Goal: Task Accomplishment & Management: Use online tool/utility

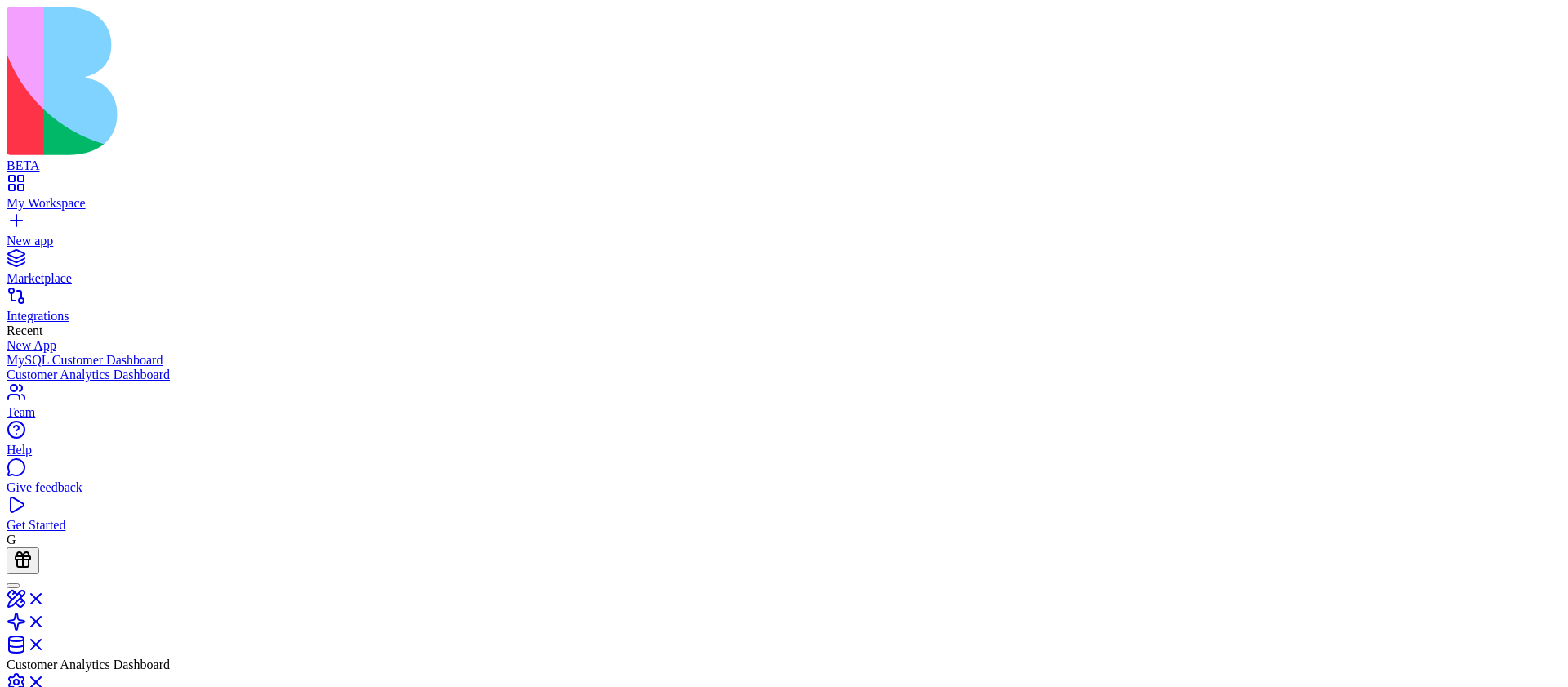
scroll to position [147, 0]
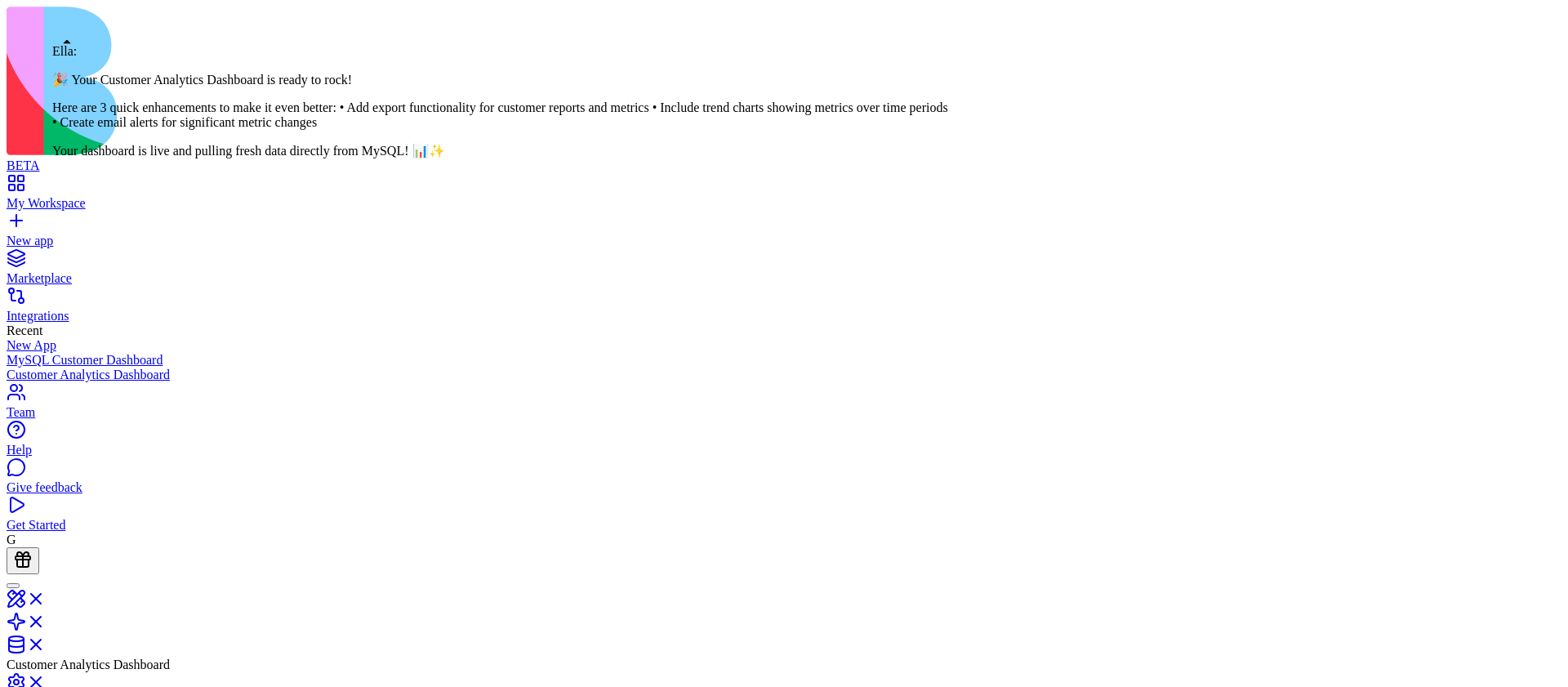
click at [13, 586] on div at bounding box center [13, 586] width 0 height 0
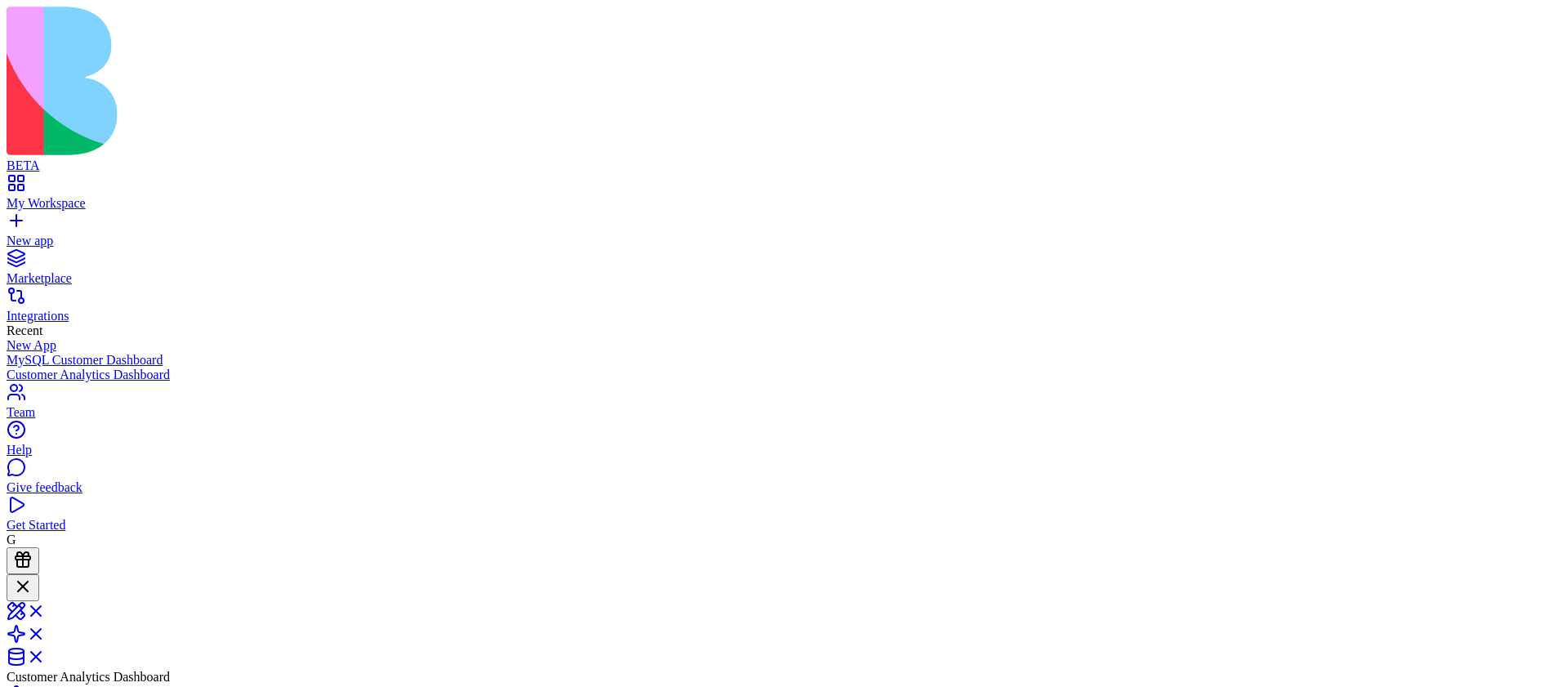
scroll to position [1061, 0]
click at [46, 624] on link at bounding box center [26, 631] width 39 height 14
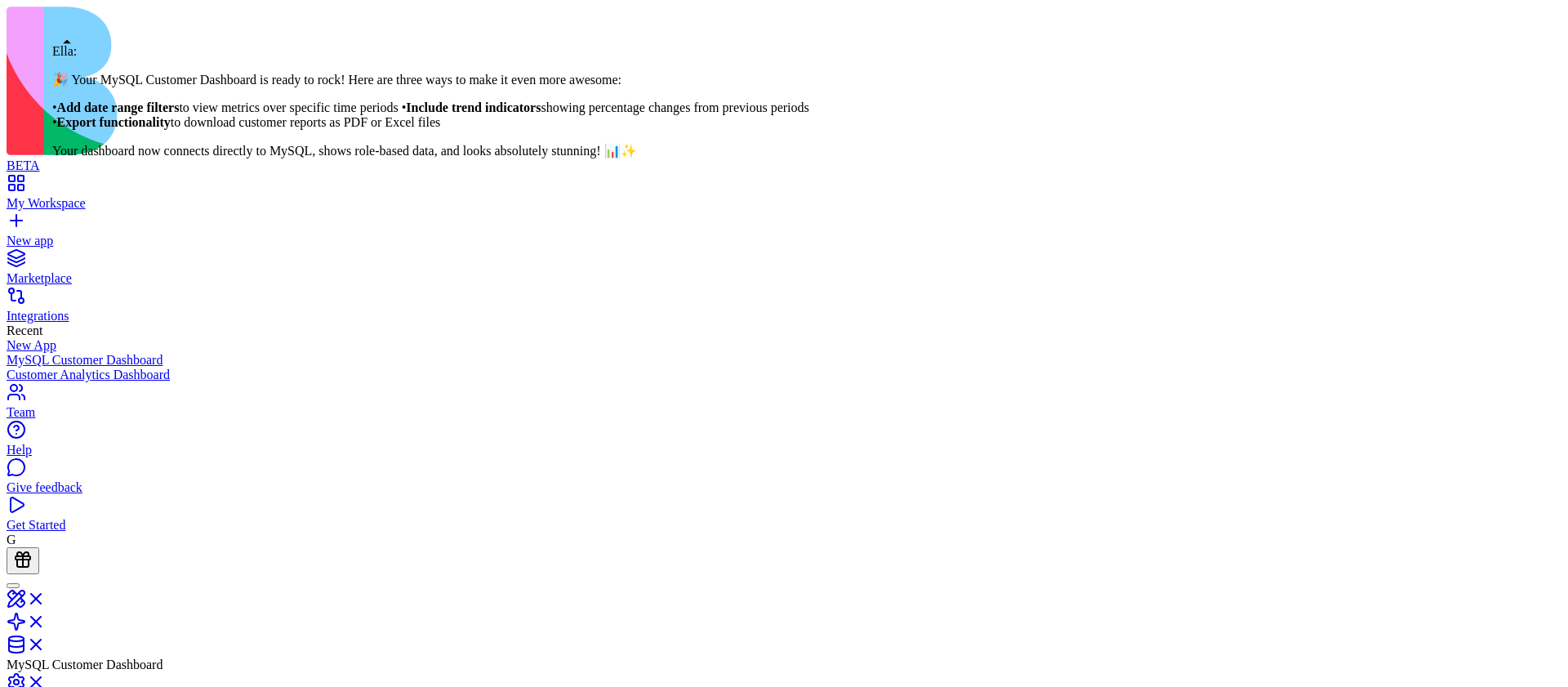
click at [13, 586] on div at bounding box center [13, 586] width 0 height 0
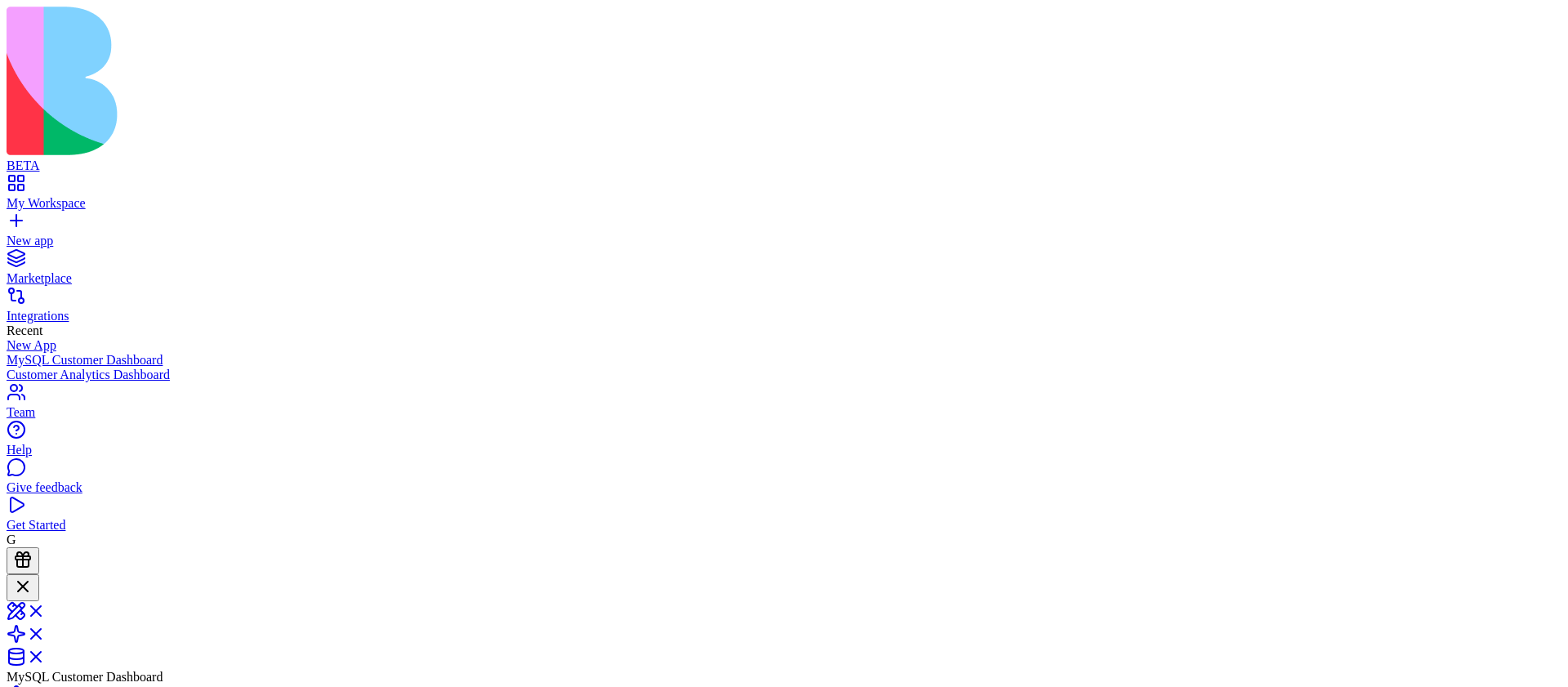
scroll to position [577, 0]
drag, startPoint x: 82, startPoint y: 368, endPoint x: 145, endPoint y: 402, distance: 71.6
